Goal: Task Accomplishment & Management: Use online tool/utility

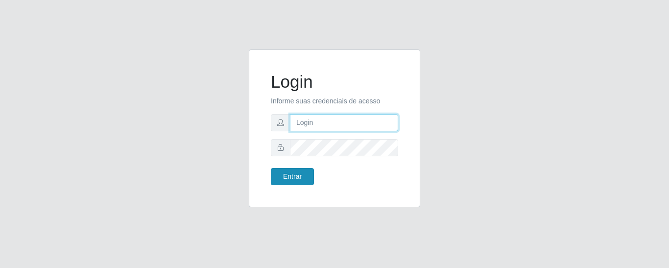
type input "precobom@rejane"
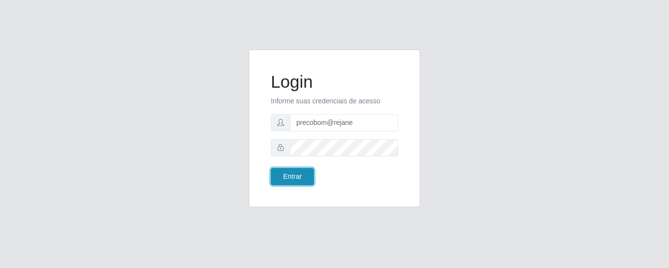
click at [289, 185] on button "Entrar" at bounding box center [292, 176] width 43 height 17
click at [289, 181] on button "Entrar" at bounding box center [292, 176] width 43 height 17
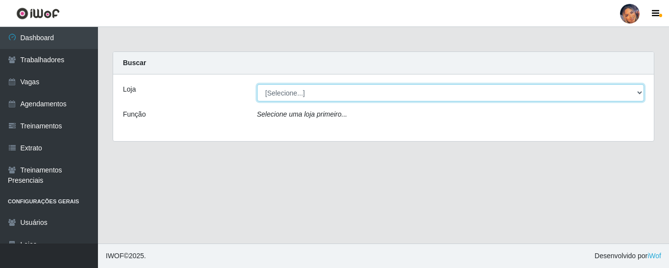
drag, startPoint x: 344, startPoint y: 90, endPoint x: 343, endPoint y: 99, distance: 8.9
click at [345, 90] on select "[Selecione...] Supermercado Preço Bom" at bounding box center [450, 92] width 387 height 17
select select "169"
click at [257, 84] on select "[Selecione...] Supermercado Preço Bom" at bounding box center [450, 92] width 387 height 17
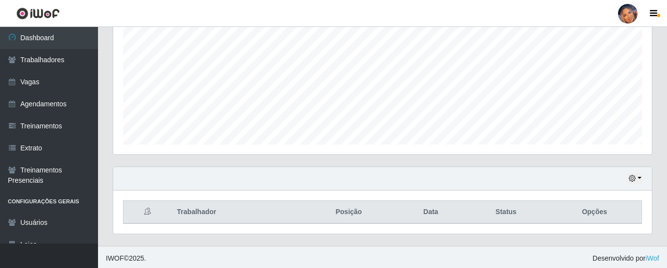
scroll to position [208, 0]
